Goal: Information Seeking & Learning: Learn about a topic

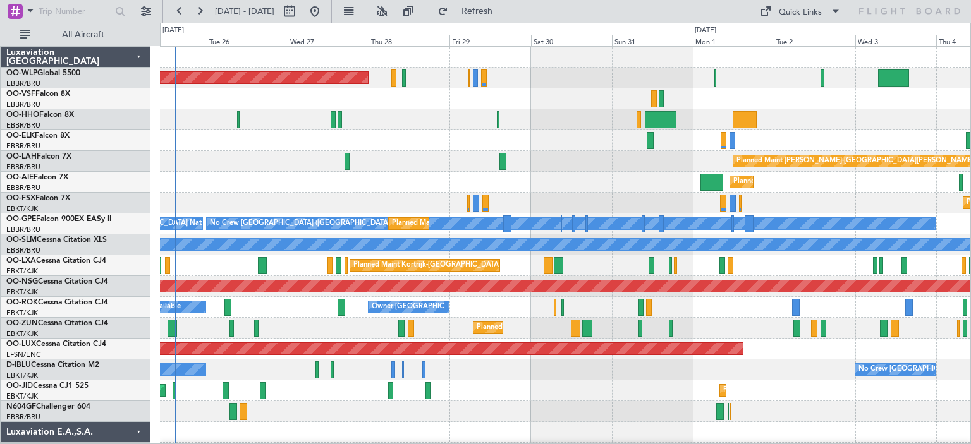
click at [235, 210] on div "Planned Maint [GEOGRAPHIC_DATA] ([GEOGRAPHIC_DATA]) Planned [GEOGRAPHIC_DATA][P…" at bounding box center [565, 412] width 810 height 730
click at [392, 11] on button at bounding box center [382, 11] width 20 height 20
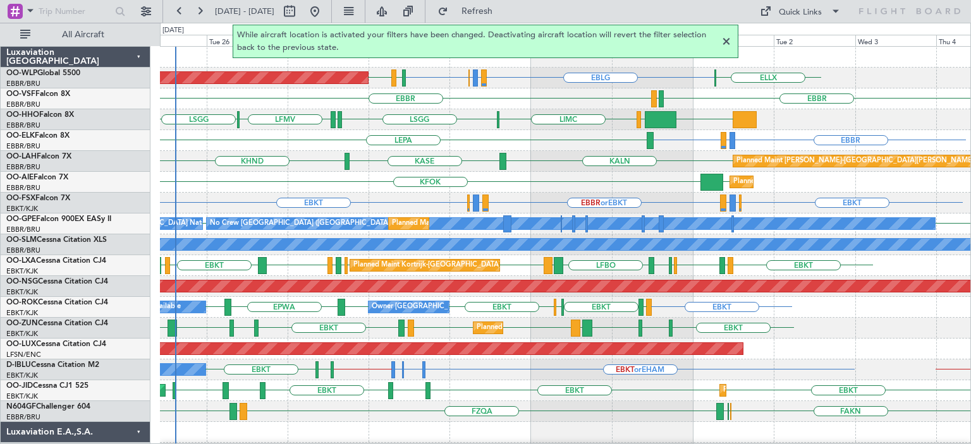
click at [724, 40] on div at bounding box center [726, 41] width 15 height 15
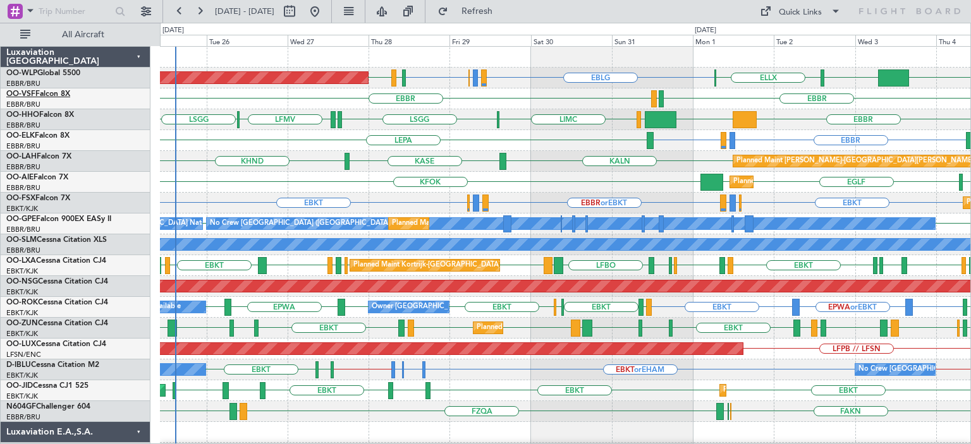
click at [50, 93] on link "OO-VSF Falcon 8X" at bounding box center [38, 94] width 64 height 8
click at [45, 132] on link "OO-ELK Falcon 8X" at bounding box center [37, 136] width 63 height 8
click at [73, 73] on link "OO-WLP Global 5500" at bounding box center [43, 74] width 74 height 8
click at [534, 95] on div "EBBR [GEOGRAPHIC_DATA] LEGE" at bounding box center [565, 99] width 810 height 21
click at [554, 181] on div "KFOK [GEOGRAPHIC_DATA] [GEOGRAPHIC_DATA] [GEOGRAPHIC_DATA] Planned Maint [GEOGR…" at bounding box center [565, 182] width 810 height 21
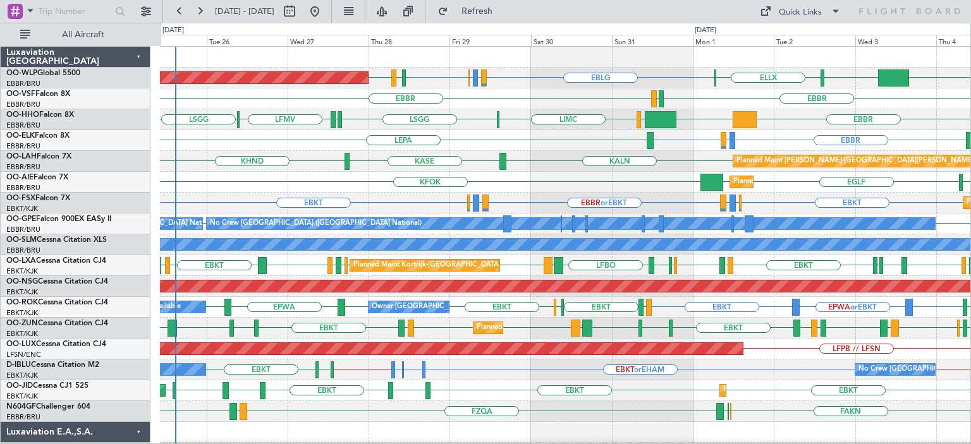
click at [587, 168] on div "KALN [GEOGRAPHIC_DATA] KHND Planned [GEOGRAPHIC_DATA][PERSON_NAME]-[GEOGRAPHIC_…" at bounding box center [565, 161] width 810 height 21
click at [475, 133] on div "EBBR LIRZ or EBBR [GEOGRAPHIC_DATA] LEPA" at bounding box center [565, 140] width 810 height 21
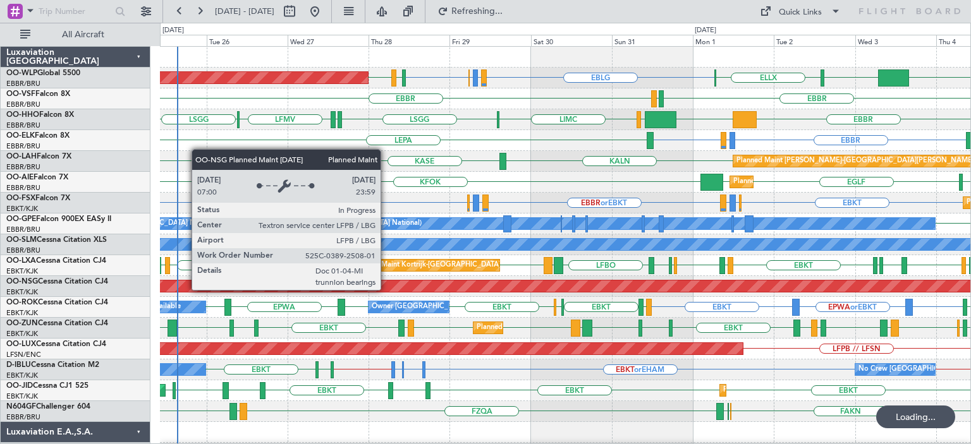
click at [382, 148] on div "EBBR LIRZ or EBBR [GEOGRAPHIC_DATA] LEPA" at bounding box center [565, 140] width 810 height 21
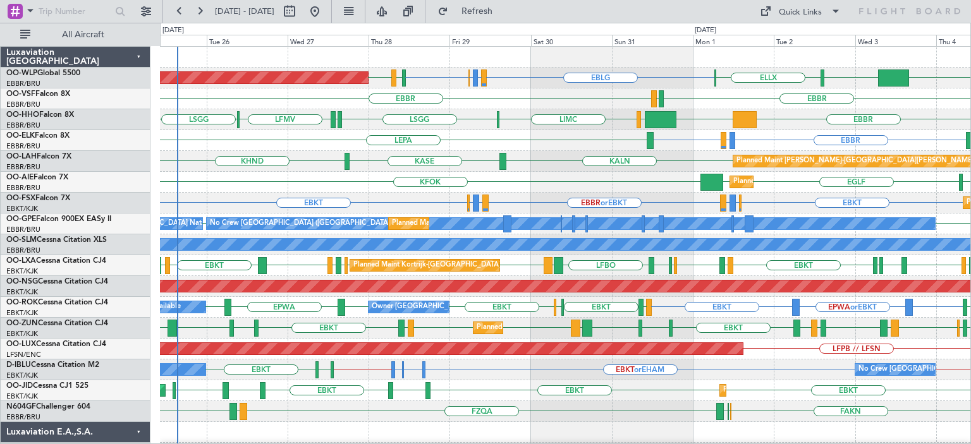
click at [554, 104] on div "EBBR [GEOGRAPHIC_DATA] LEGE" at bounding box center [565, 99] width 810 height 21
click at [530, 104] on div "EBBR LEGE [GEOGRAPHIC_DATA]" at bounding box center [565, 99] width 810 height 21
click at [465, 178] on div "EGLF KFOK [GEOGRAPHIC_DATA] [GEOGRAPHIC_DATA] Planned Maint [GEOGRAPHIC_DATA] (…" at bounding box center [565, 182] width 810 height 21
click at [267, 149] on div "EBBR LIRZ or EBBR [GEOGRAPHIC_DATA] LEPA" at bounding box center [565, 140] width 810 height 21
